Goal: Information Seeking & Learning: Understand process/instructions

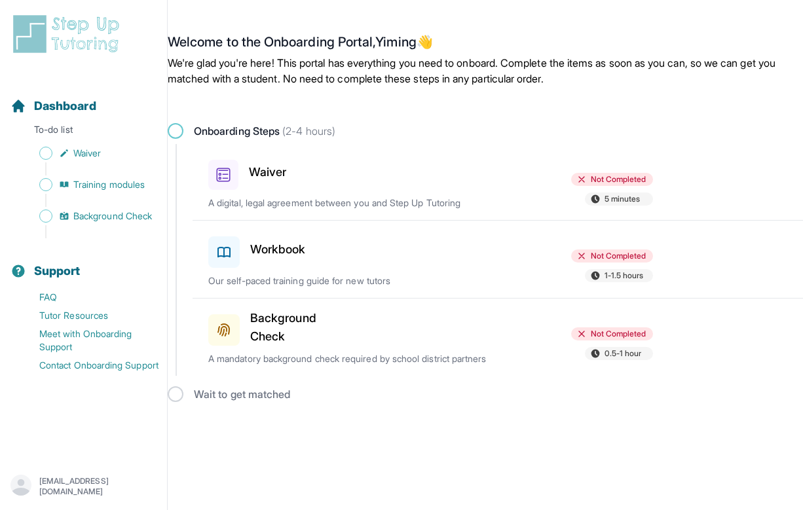
click at [257, 174] on h3 "Waiver" at bounding box center [267, 172] width 37 height 18
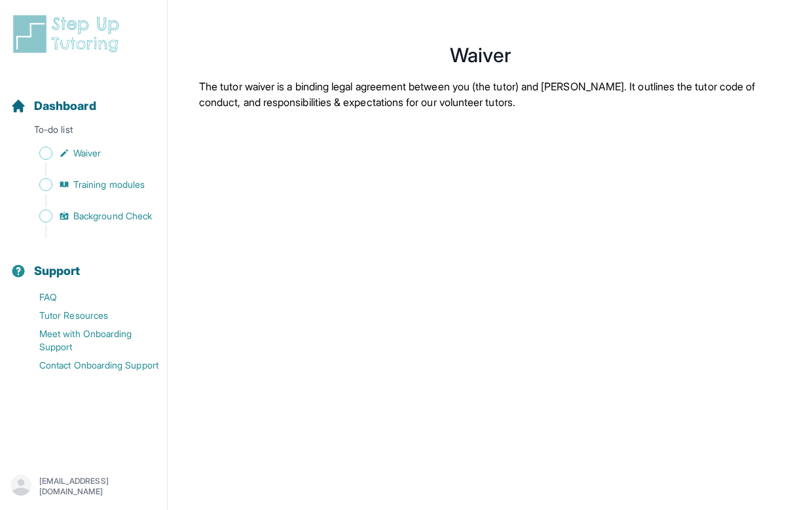
click at [111, 172] on div "Sidebar" at bounding box center [85, 168] width 151 height 13
click at [109, 189] on span "Training modules" at bounding box center [108, 184] width 71 height 13
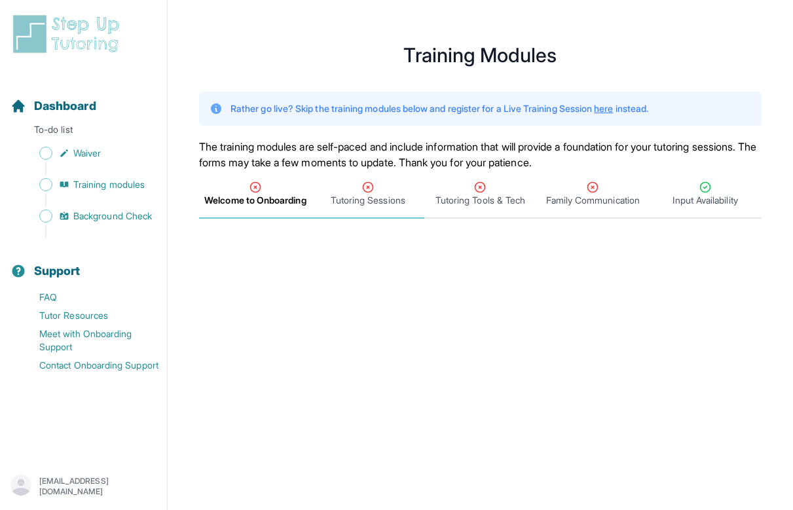
click at [351, 209] on span "Tutoring Sessions" at bounding box center [368, 194] width 113 height 48
click at [502, 198] on span "Tutoring Tools & Tech" at bounding box center [480, 200] width 90 height 13
click at [557, 189] on div "Family Communication" at bounding box center [592, 194] width 107 height 26
click at [109, 216] on span "Background Check" at bounding box center [112, 216] width 79 height 13
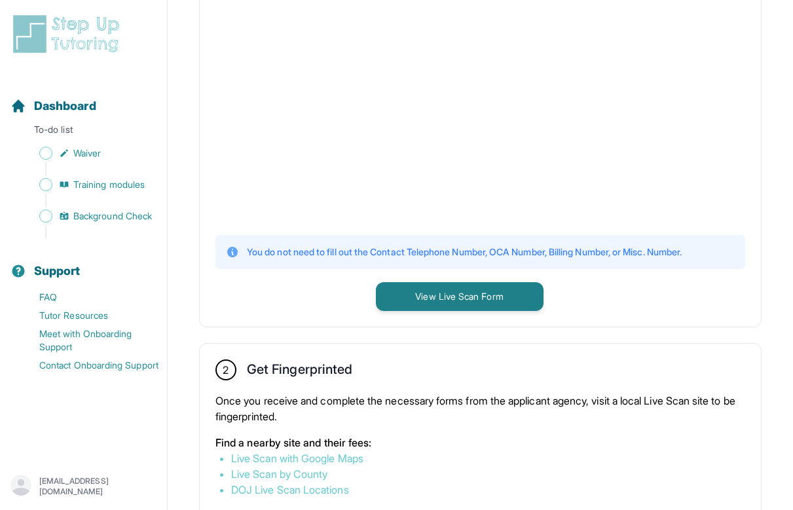
scroll to position [547, 0]
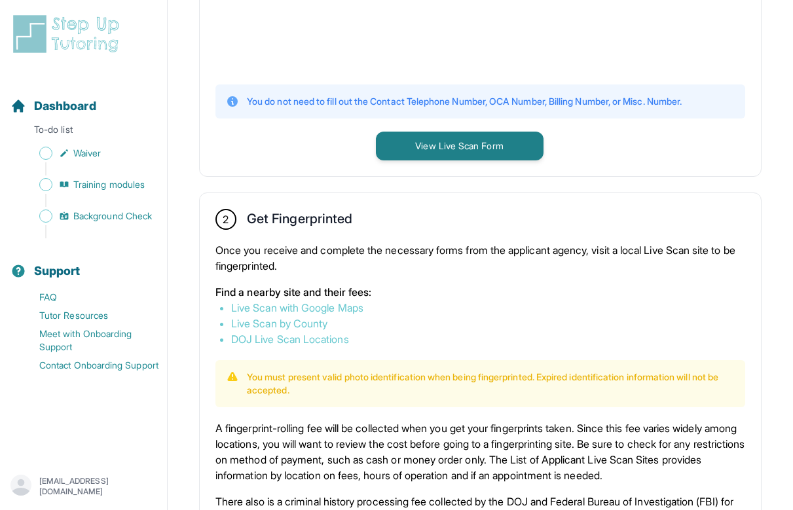
click at [304, 322] on link "Live Scan by County" at bounding box center [279, 323] width 96 height 13
click at [308, 342] on link "DOJ Live Scan Locations" at bounding box center [290, 339] width 118 height 13
